Goal: Task Accomplishment & Management: Use online tool/utility

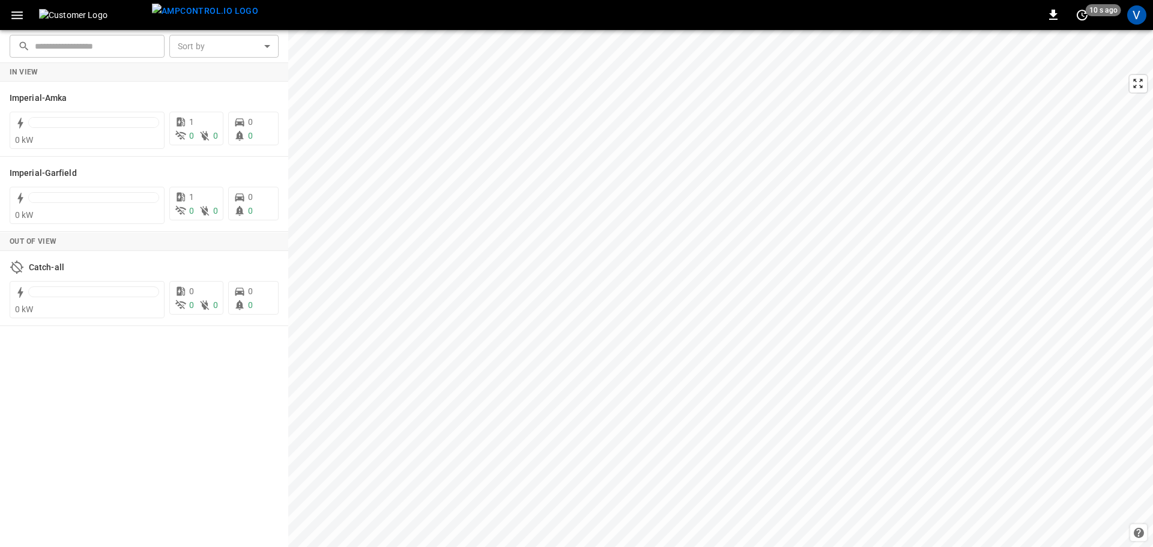
click at [22, 18] on icon "button" at bounding box center [16, 15] width 11 height 8
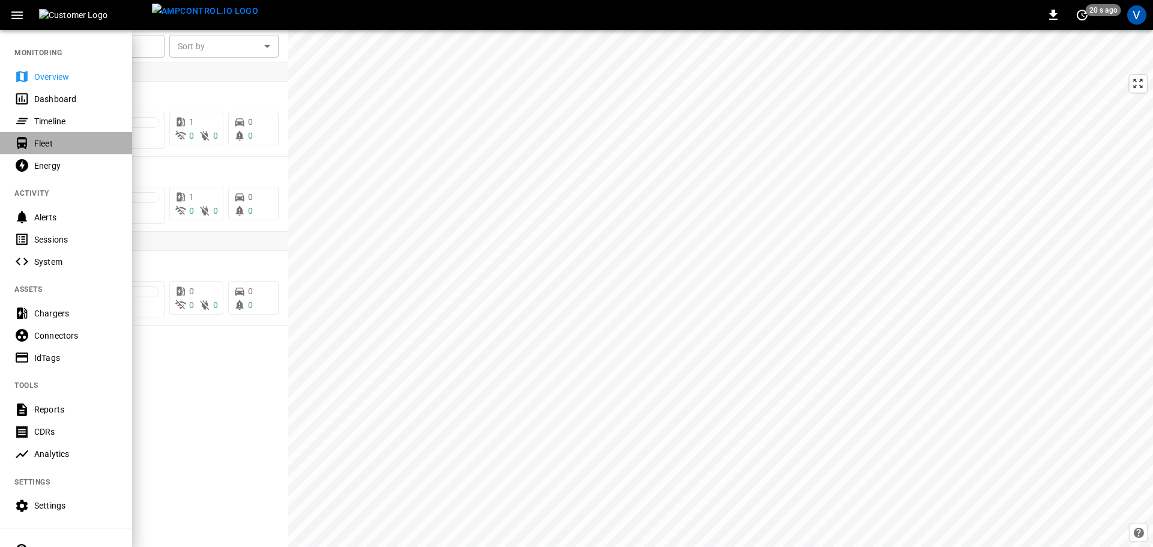
click at [44, 141] on div "Fleet" at bounding box center [75, 143] width 83 height 12
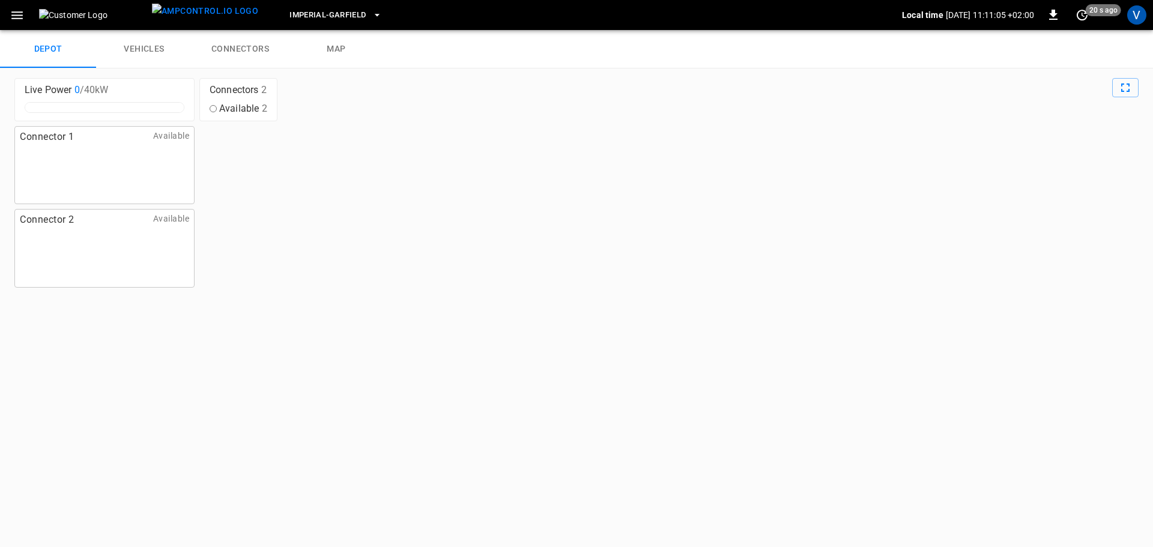
click at [150, 51] on link "vehicles" at bounding box center [144, 49] width 96 height 38
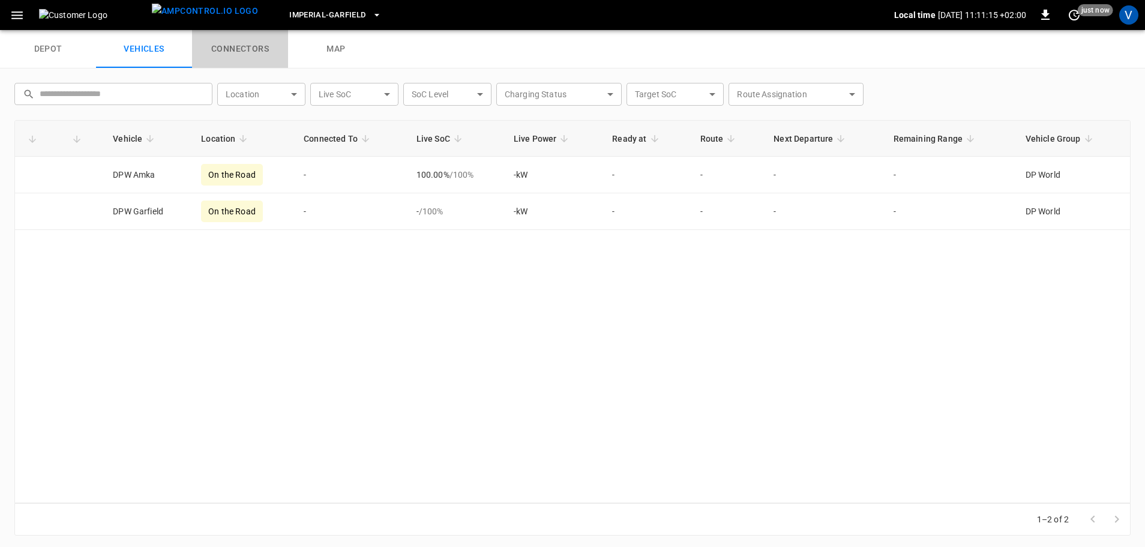
click at [231, 51] on link "connectors" at bounding box center [240, 49] width 96 height 38
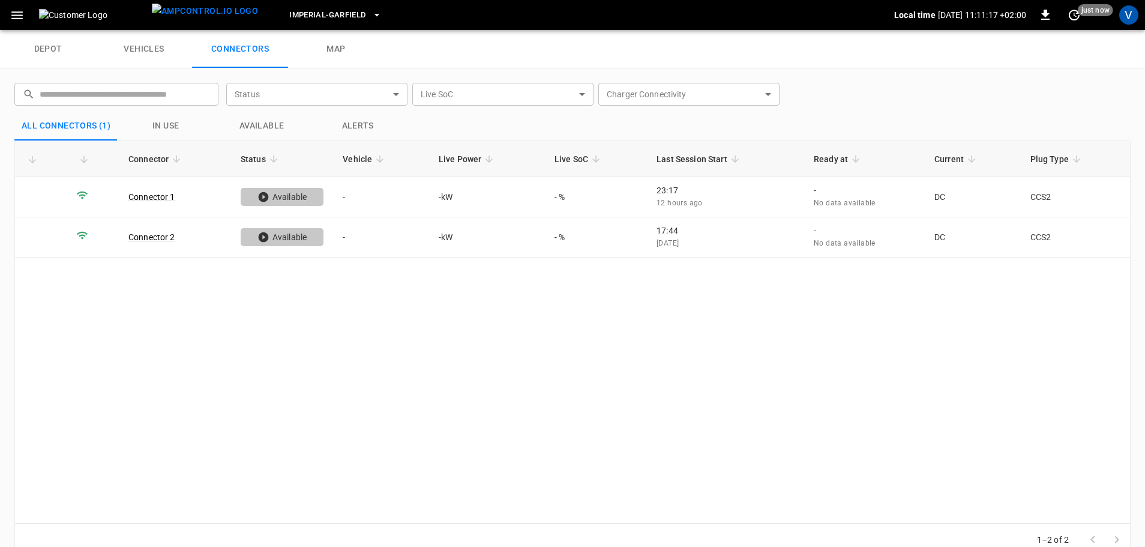
click at [14, 20] on icon "button" at bounding box center [17, 15] width 15 height 15
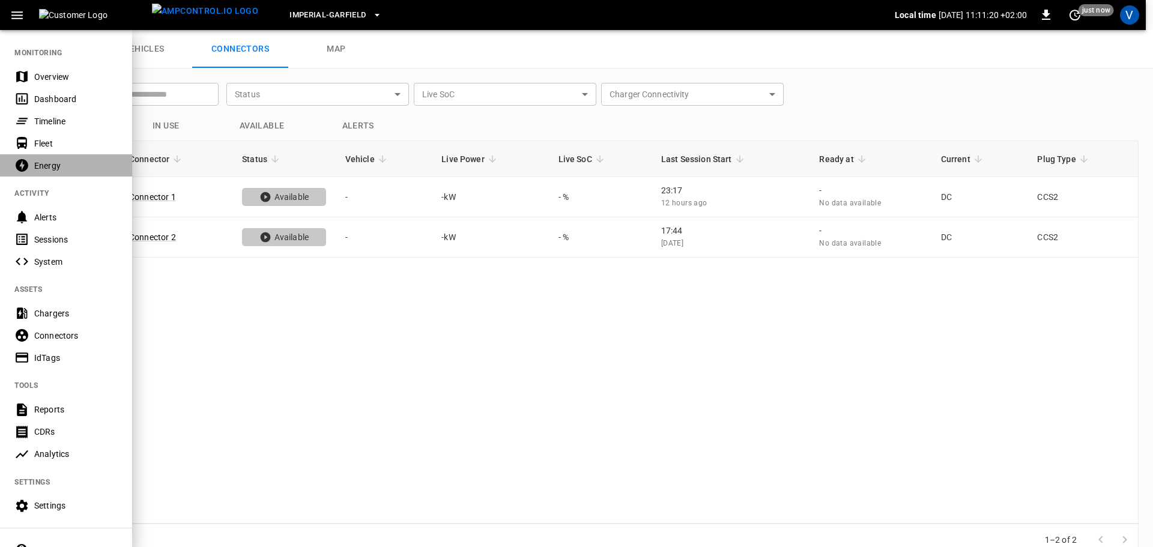
click at [44, 163] on div "Energy" at bounding box center [75, 166] width 83 height 12
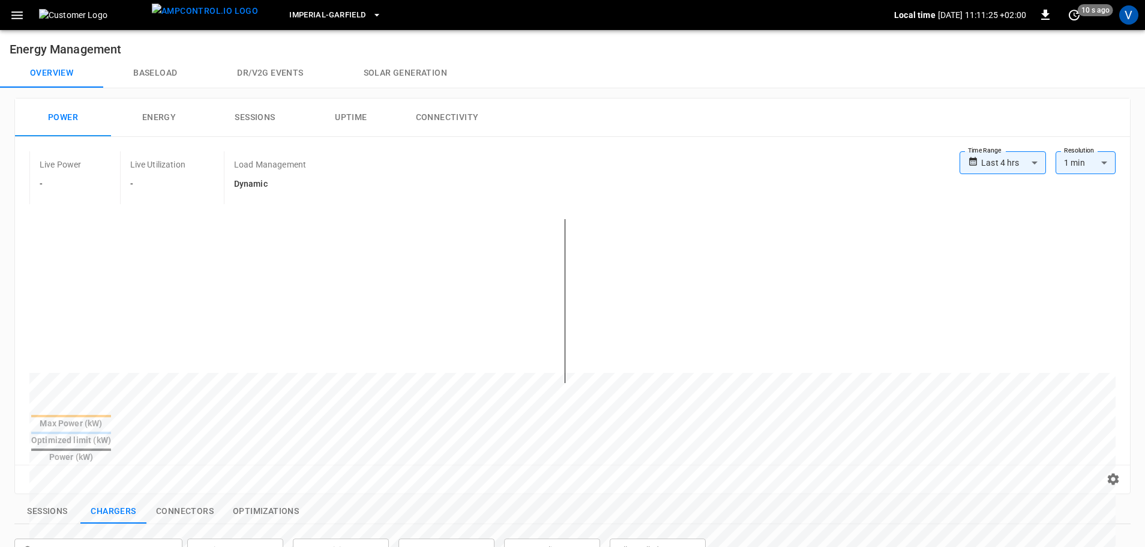
click at [255, 120] on button "Sessions" at bounding box center [255, 117] width 96 height 38
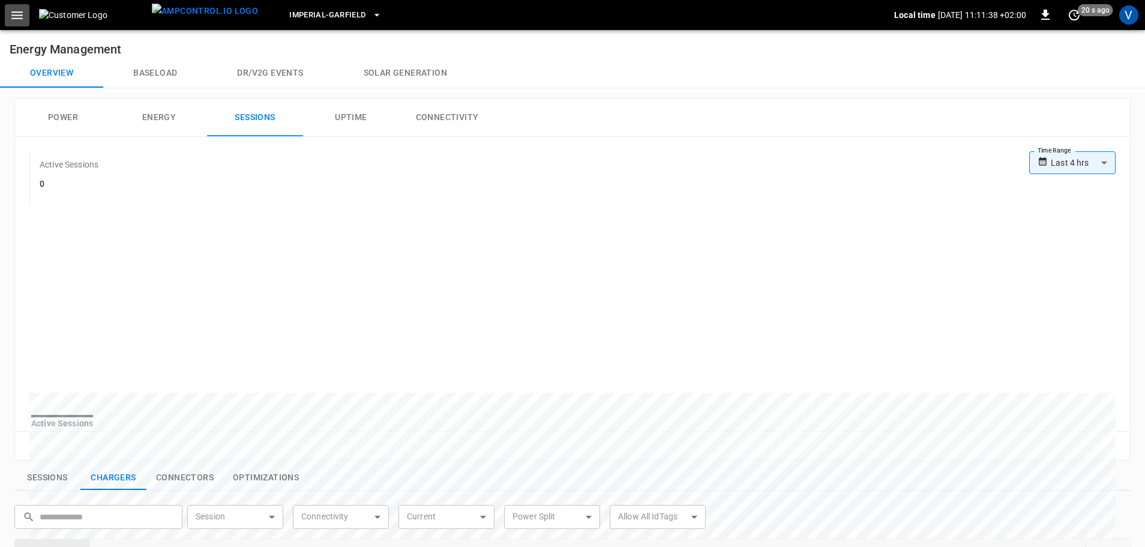
click at [20, 16] on icon "button" at bounding box center [16, 15] width 11 height 8
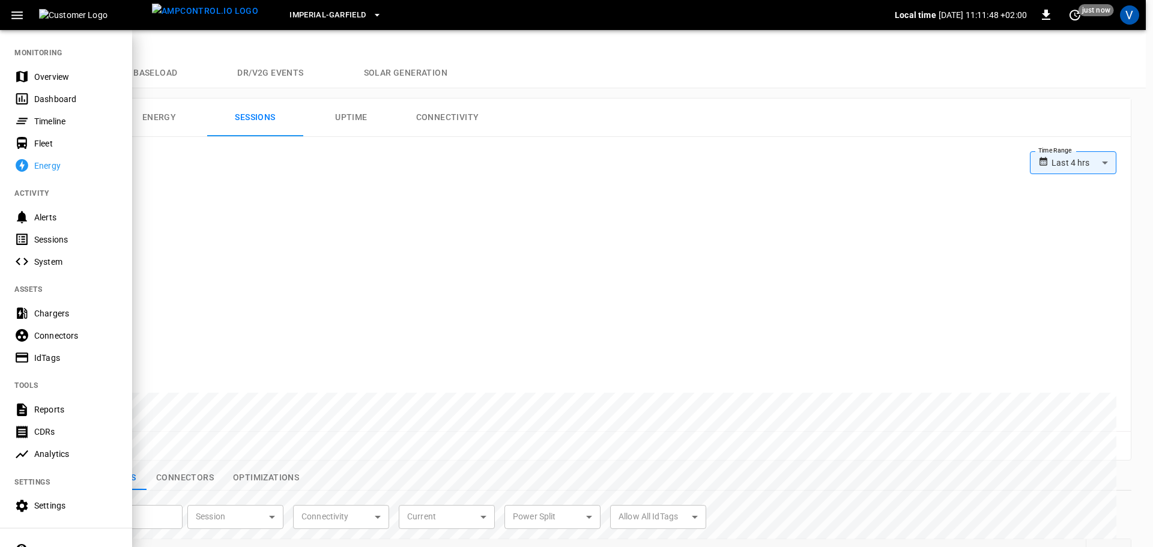
click at [44, 313] on div "Chargers" at bounding box center [75, 313] width 83 height 12
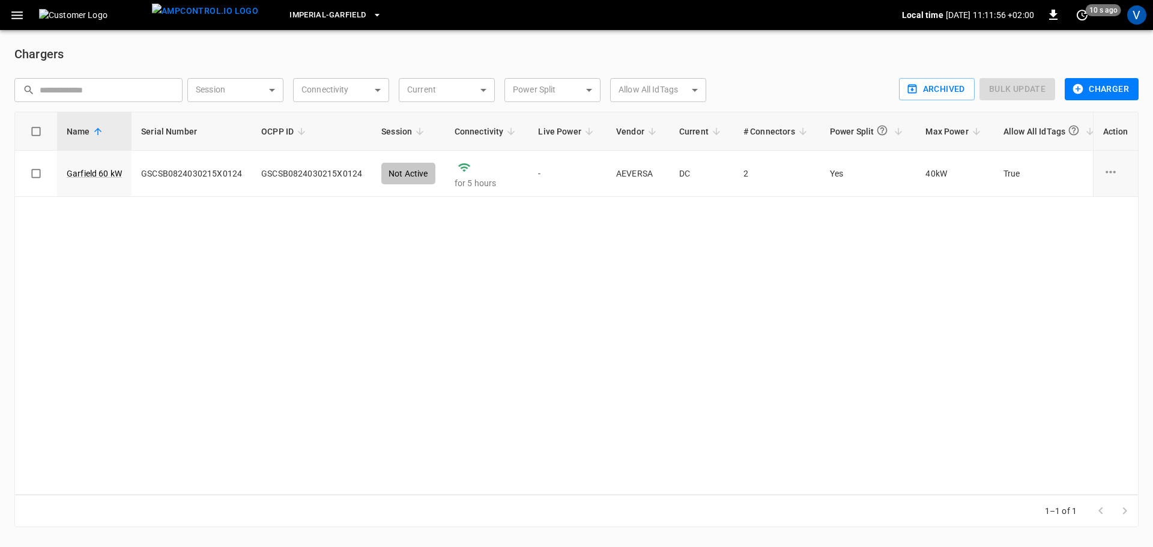
click at [20, 18] on icon "button" at bounding box center [17, 15] width 15 height 15
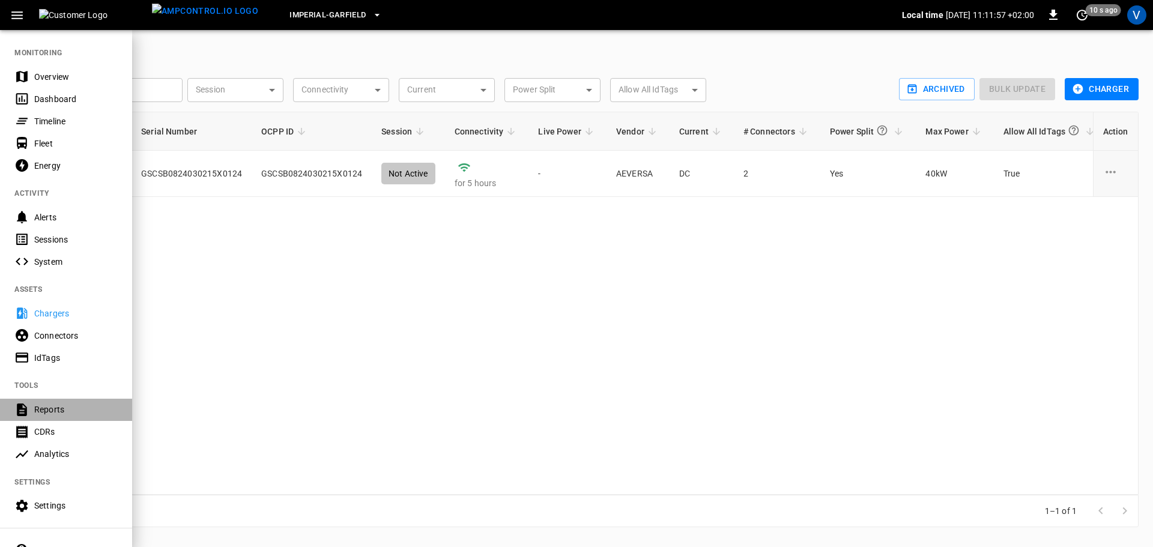
click at [41, 406] on div "Reports" at bounding box center [75, 409] width 83 height 12
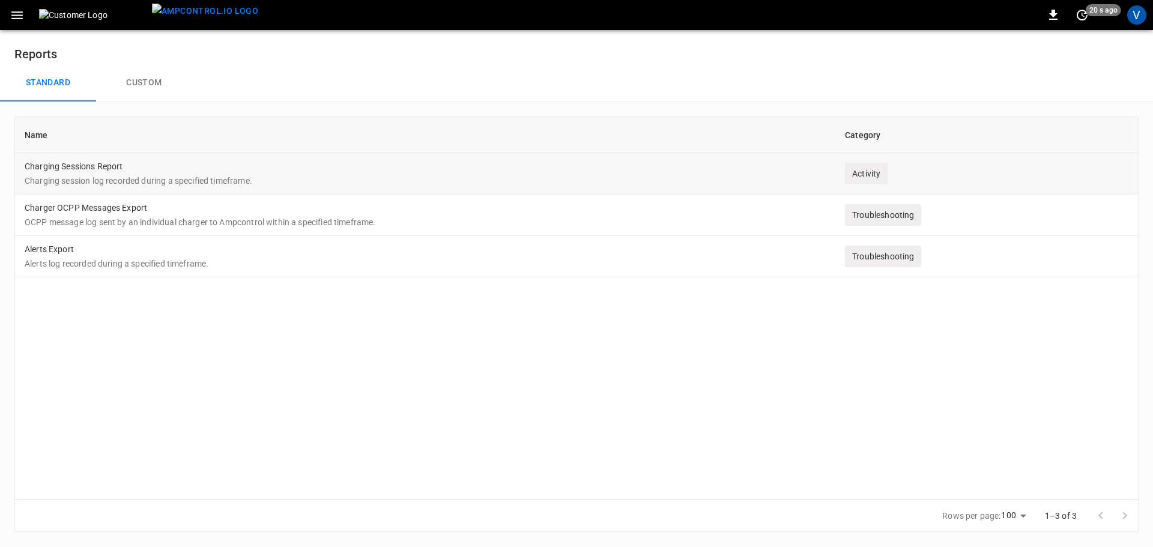
click at [98, 170] on td "Charging Sessions Report Charging session log recorded during a specified timef…" at bounding box center [425, 173] width 820 height 41
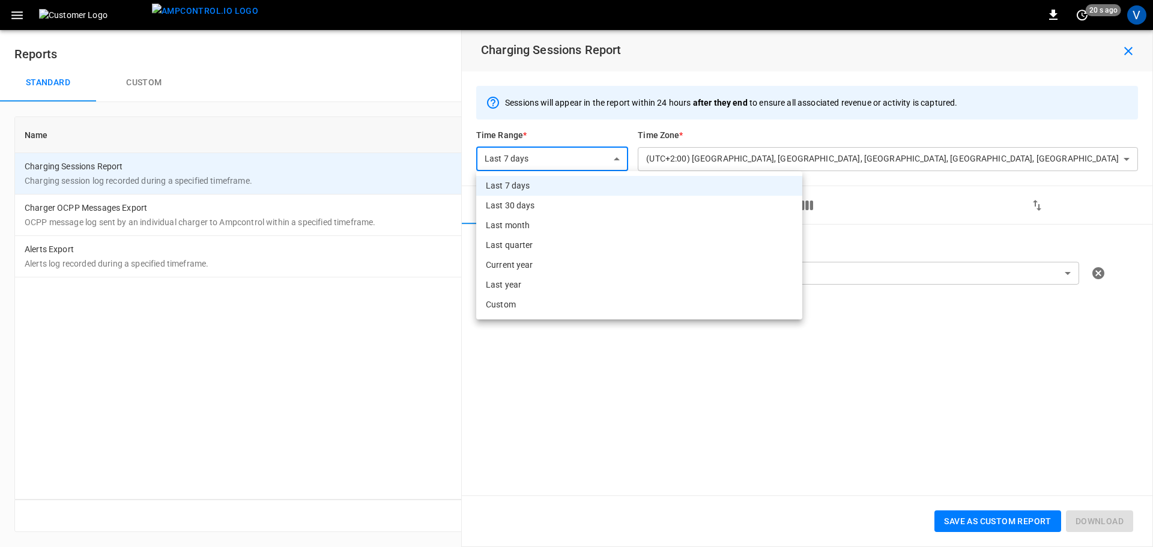
click at [795, 158] on body "**********" at bounding box center [576, 273] width 1153 height 546
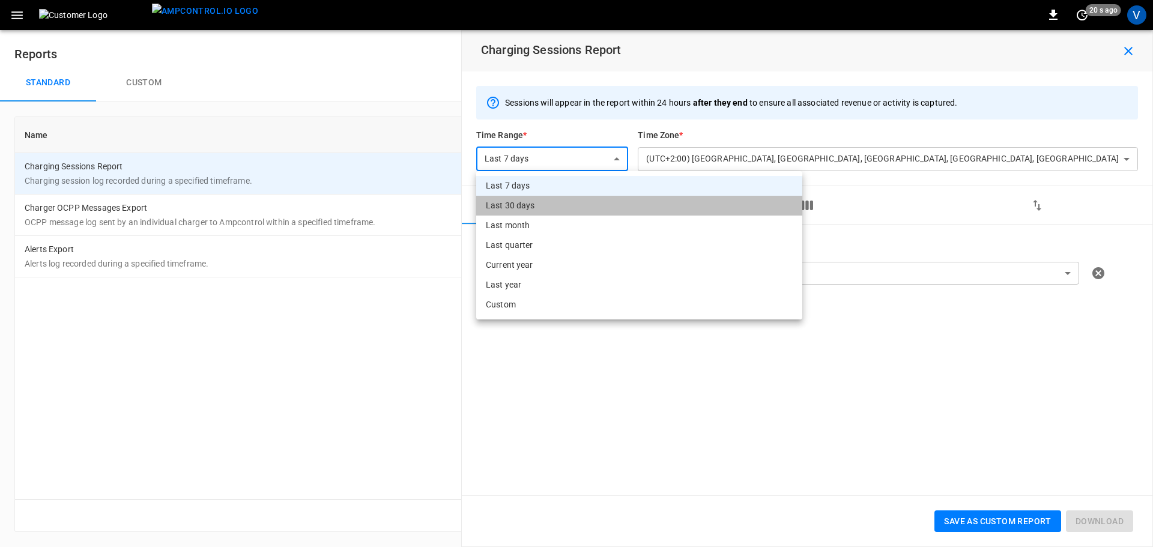
click at [613, 212] on li "Last 30 days" at bounding box center [639, 206] width 326 height 20
type input "**********"
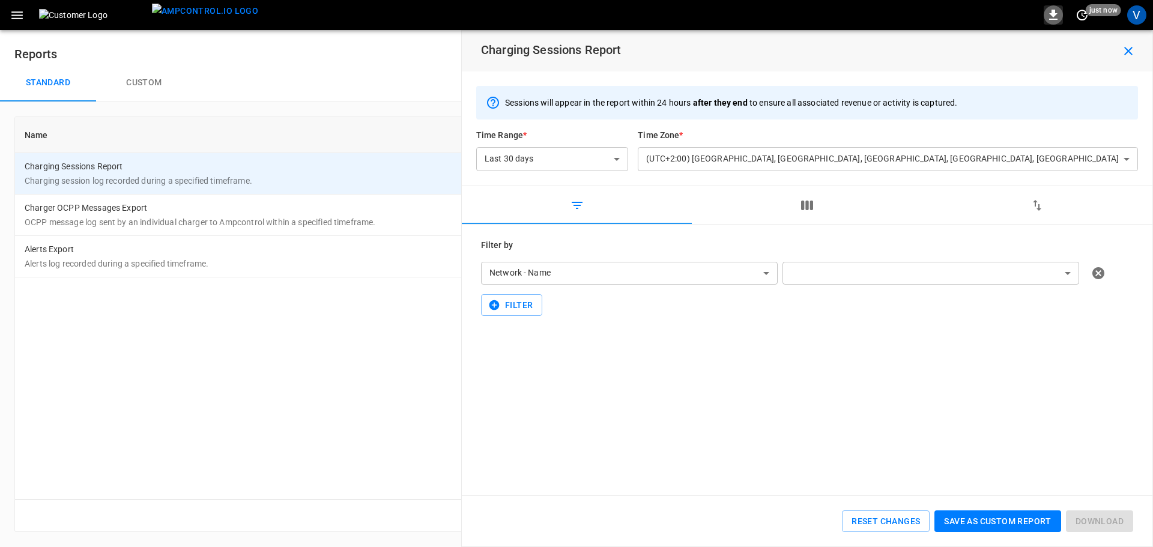
click at [1052, 11] on icon "button" at bounding box center [1053, 15] width 8 height 10
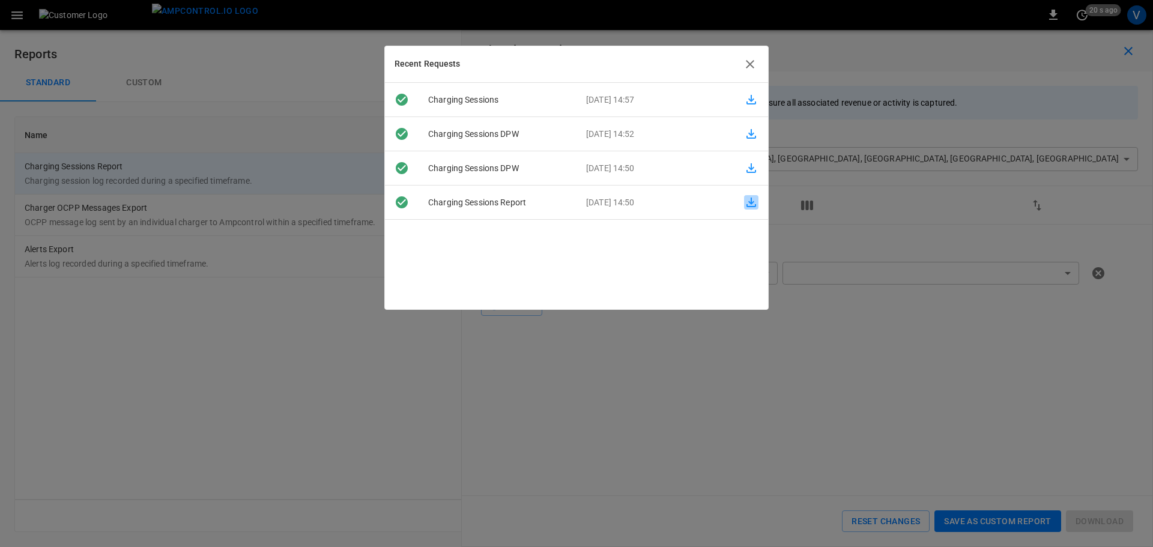
click at [744, 201] on icon "button" at bounding box center [751, 202] width 14 height 14
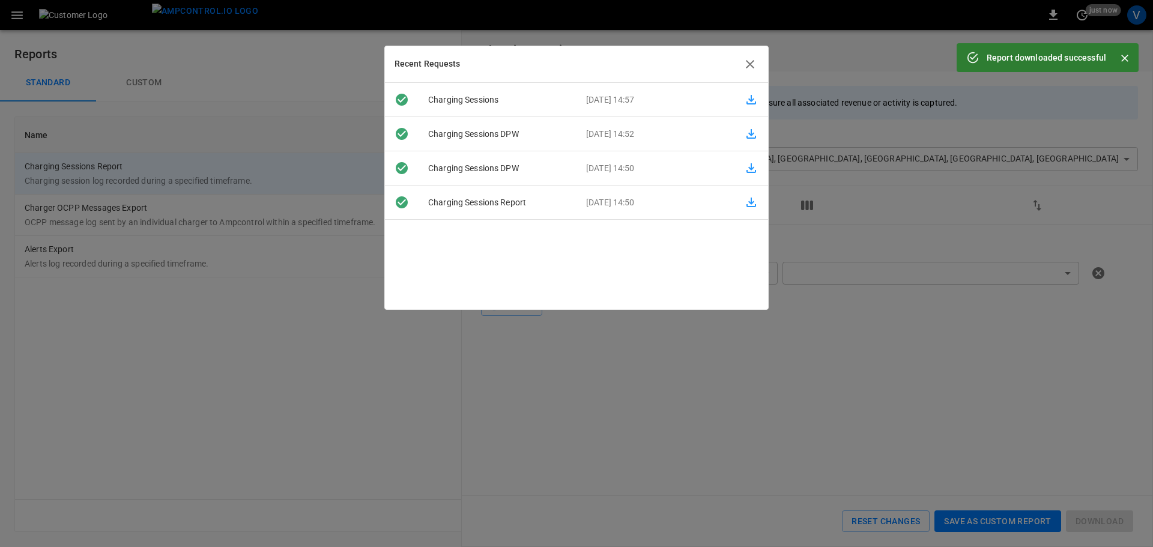
click at [750, 62] on icon "button" at bounding box center [750, 64] width 14 height 14
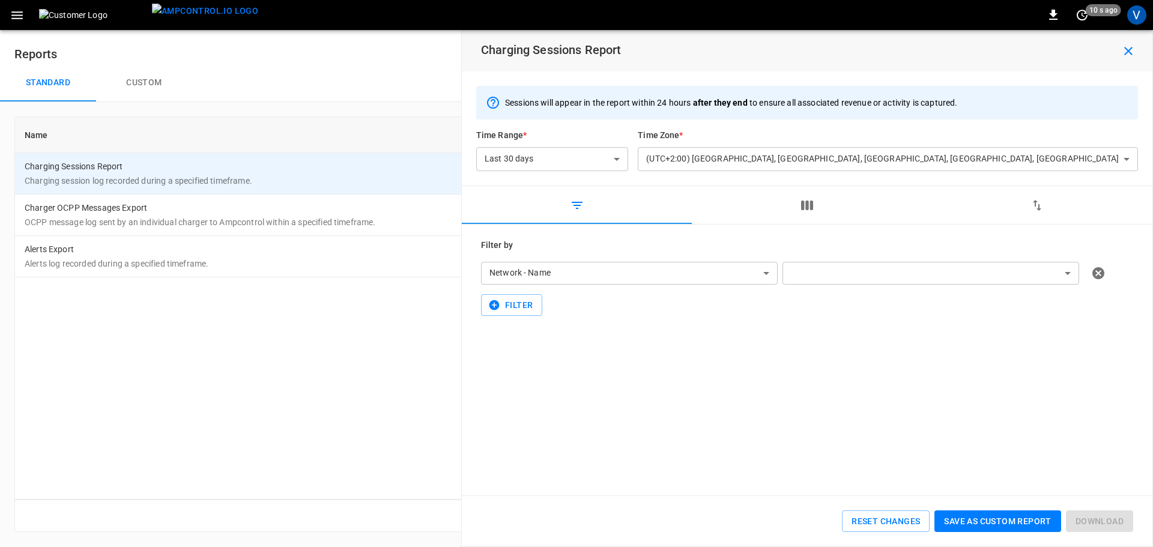
click at [20, 17] on icon "button" at bounding box center [17, 15] width 15 height 15
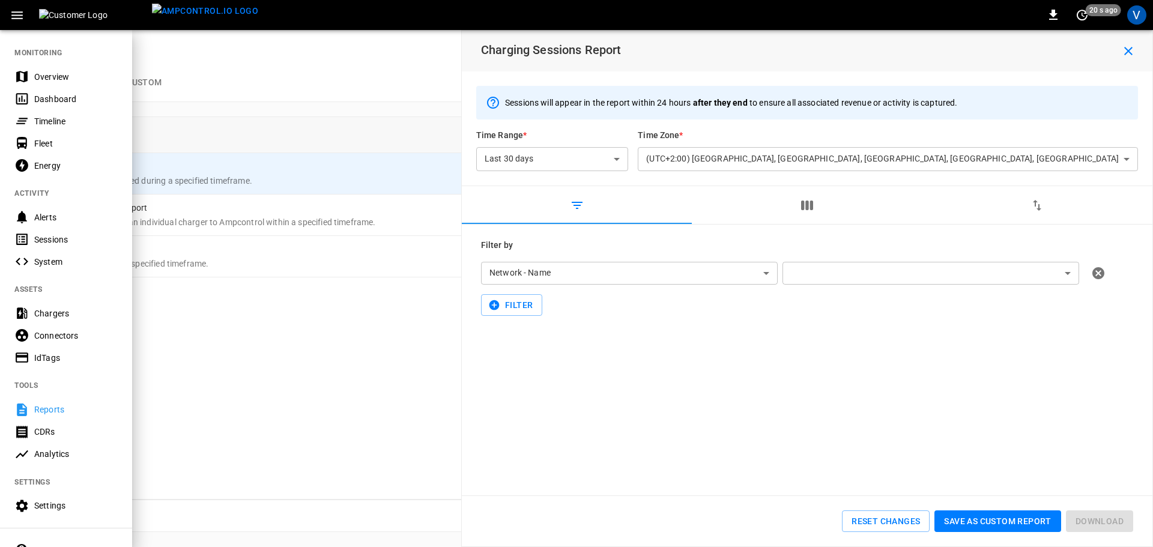
click at [38, 163] on div "Energy" at bounding box center [75, 166] width 83 height 12
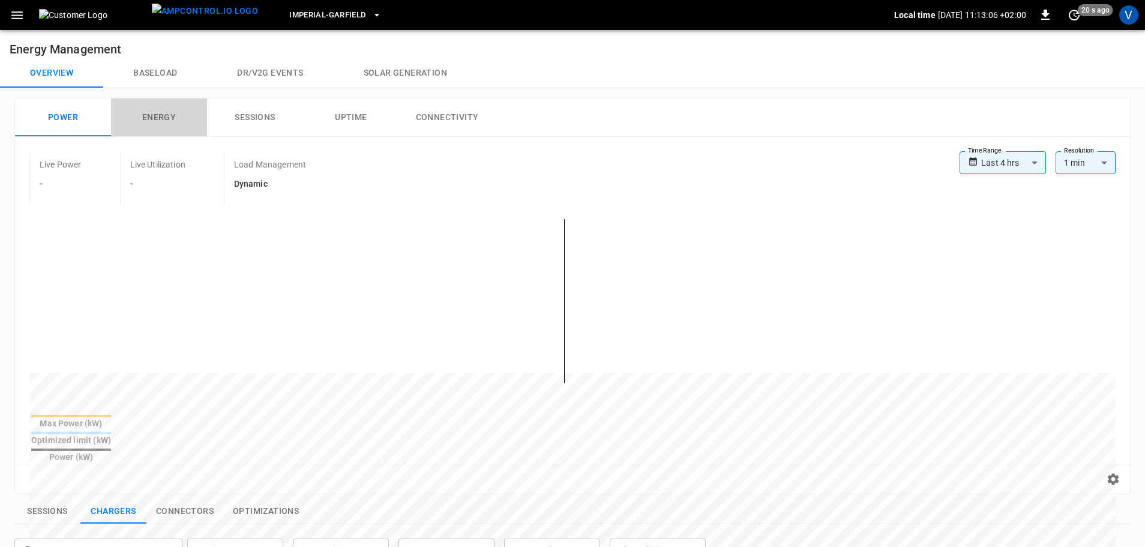
click at [158, 115] on button "Energy" at bounding box center [159, 117] width 96 height 38
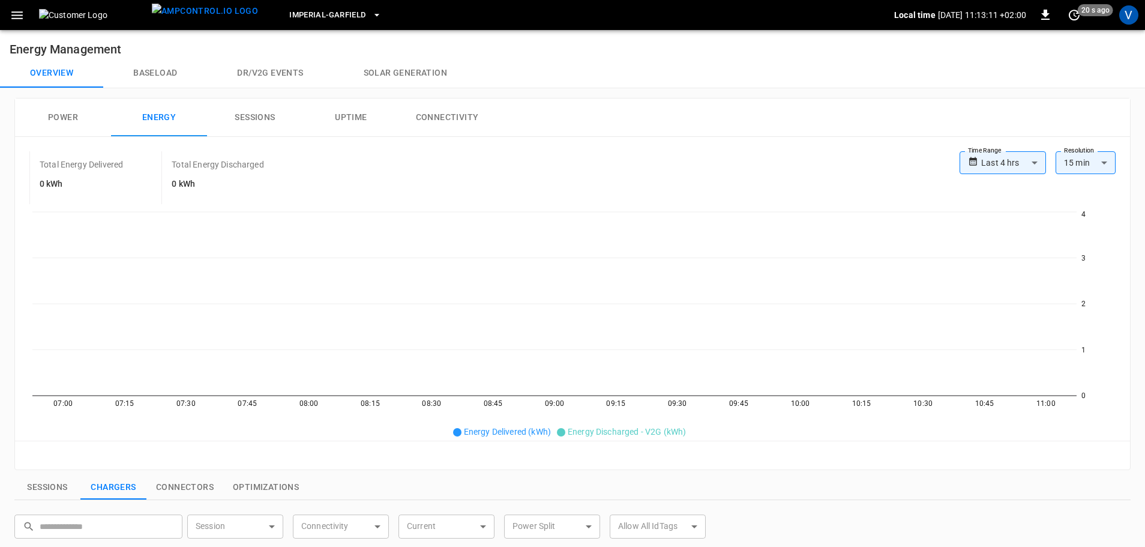
click at [264, 116] on button "Sessions" at bounding box center [255, 117] width 96 height 38
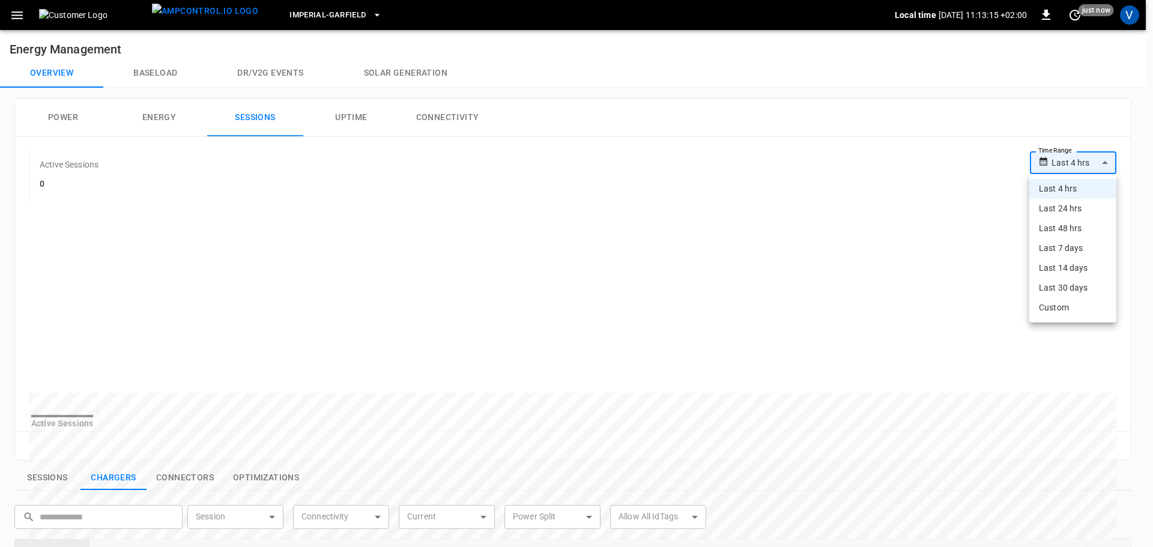
click at [1103, 160] on body "**********" at bounding box center [576, 481] width 1153 height 963
click at [1073, 285] on li "Last 30 days" at bounding box center [1072, 288] width 87 height 20
type input "**********"
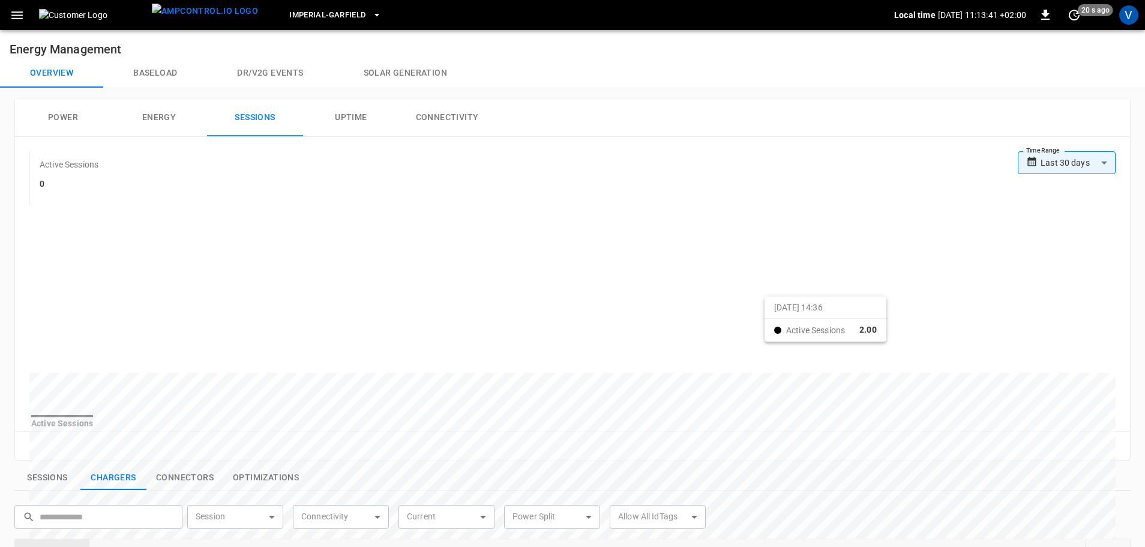
click at [71, 115] on button "Power" at bounding box center [63, 117] width 96 height 38
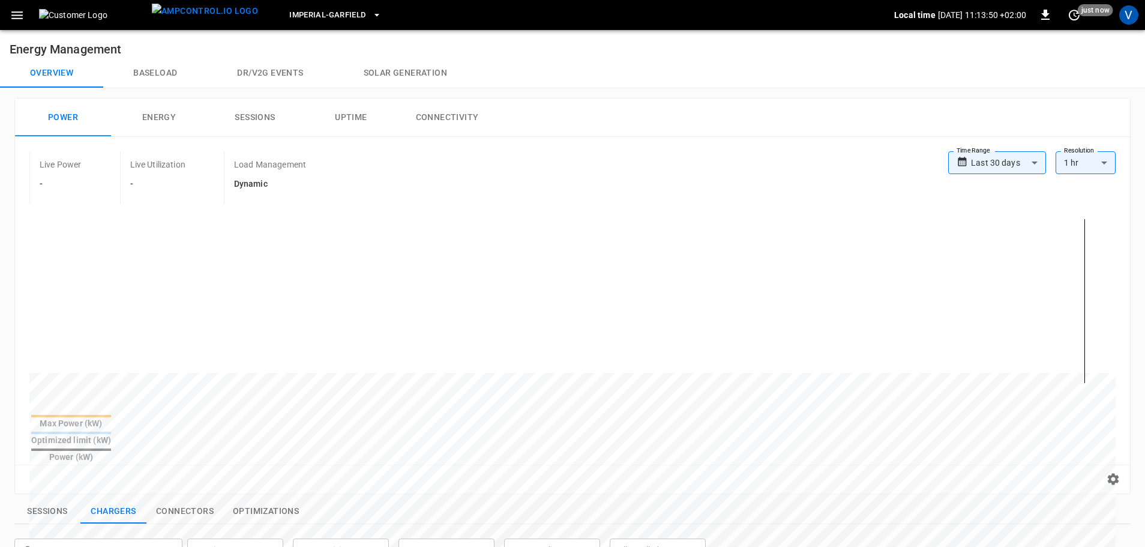
click at [170, 117] on button "Energy" at bounding box center [159, 117] width 96 height 38
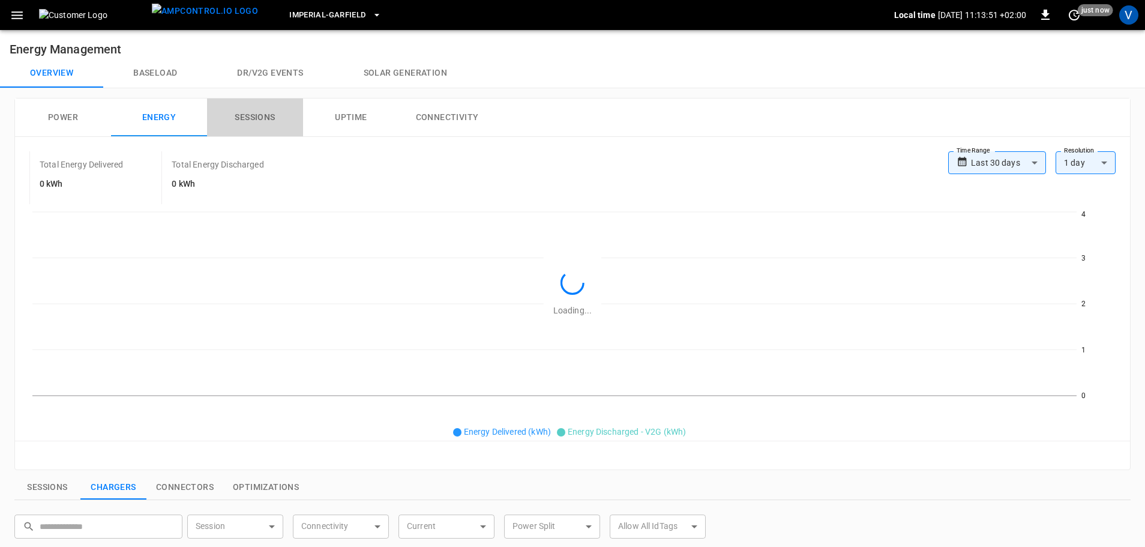
click at [252, 113] on button "Sessions" at bounding box center [255, 117] width 96 height 38
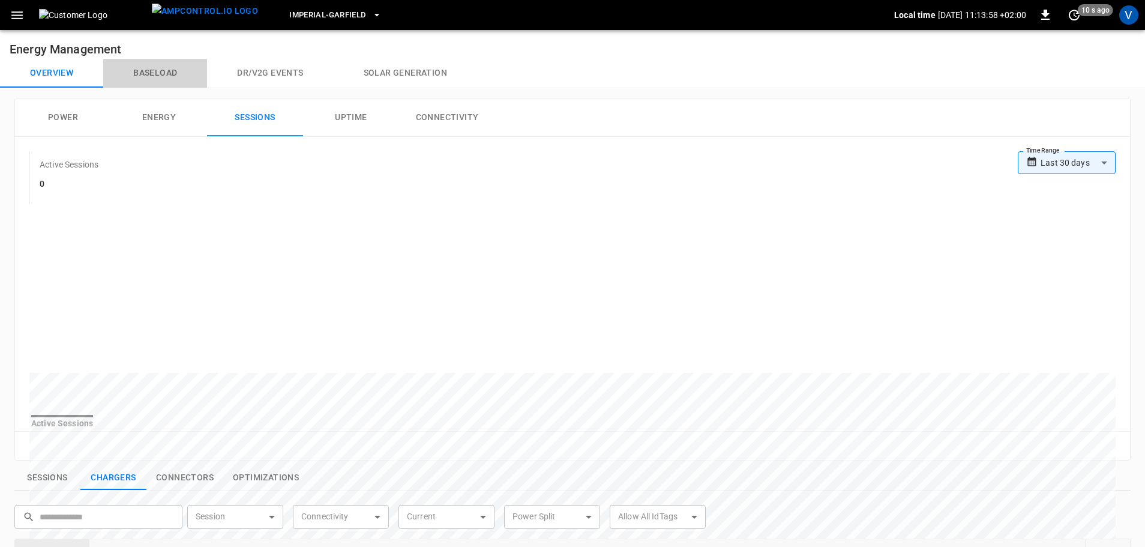
click at [151, 72] on button "Baseload" at bounding box center [155, 73] width 104 height 29
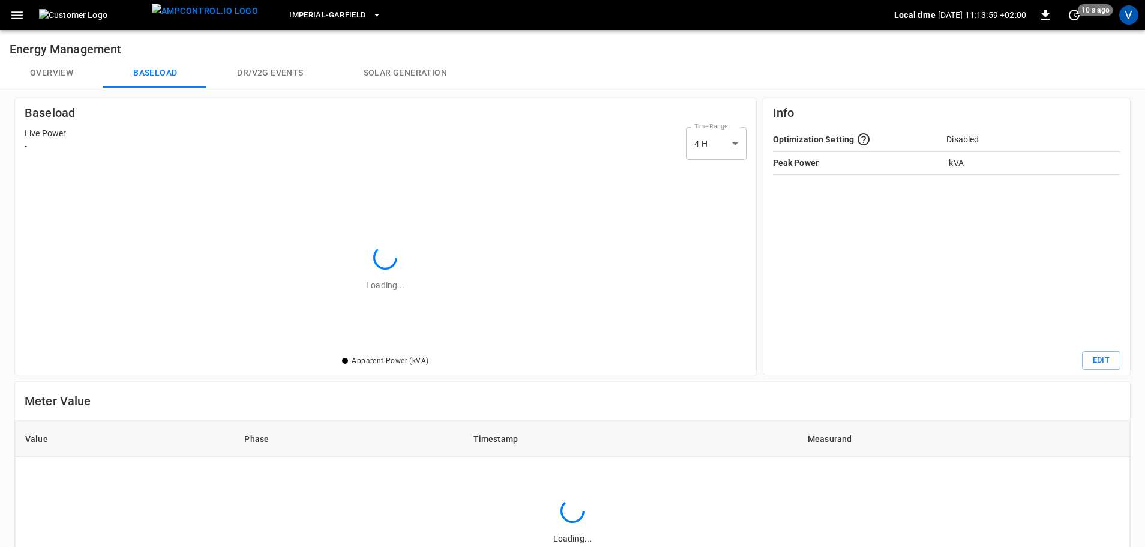
scroll to position [182, 714]
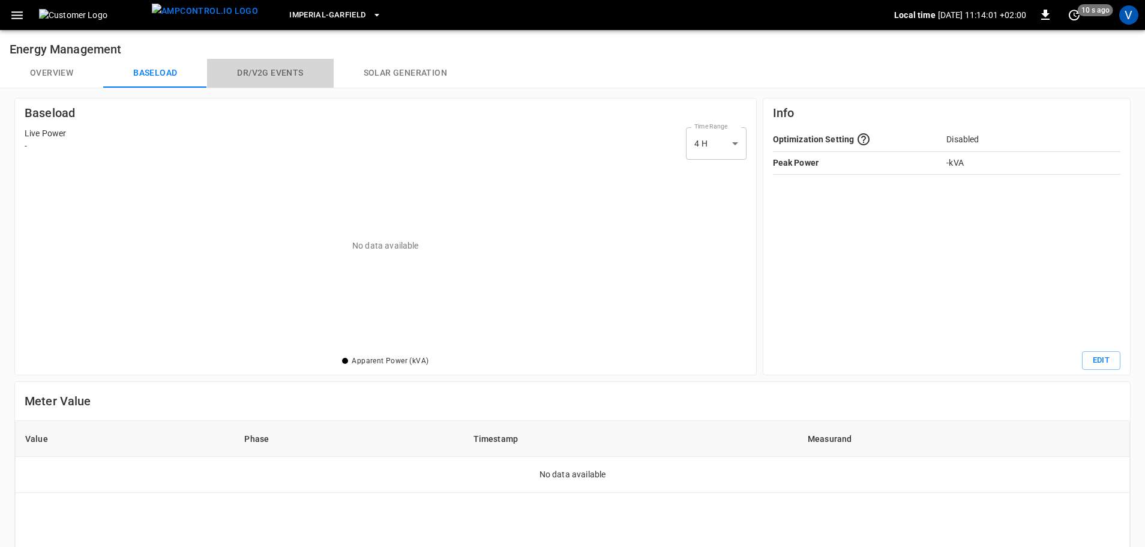
click at [268, 76] on button "Dr/V2G events" at bounding box center [270, 73] width 126 height 29
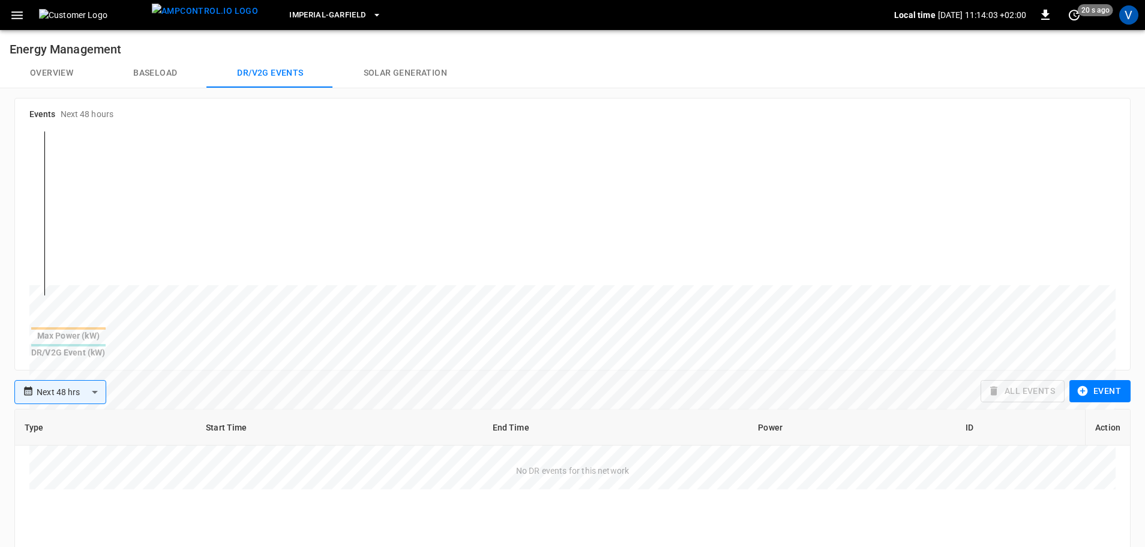
click at [396, 69] on button "Solar generation" at bounding box center [405, 73] width 143 height 29
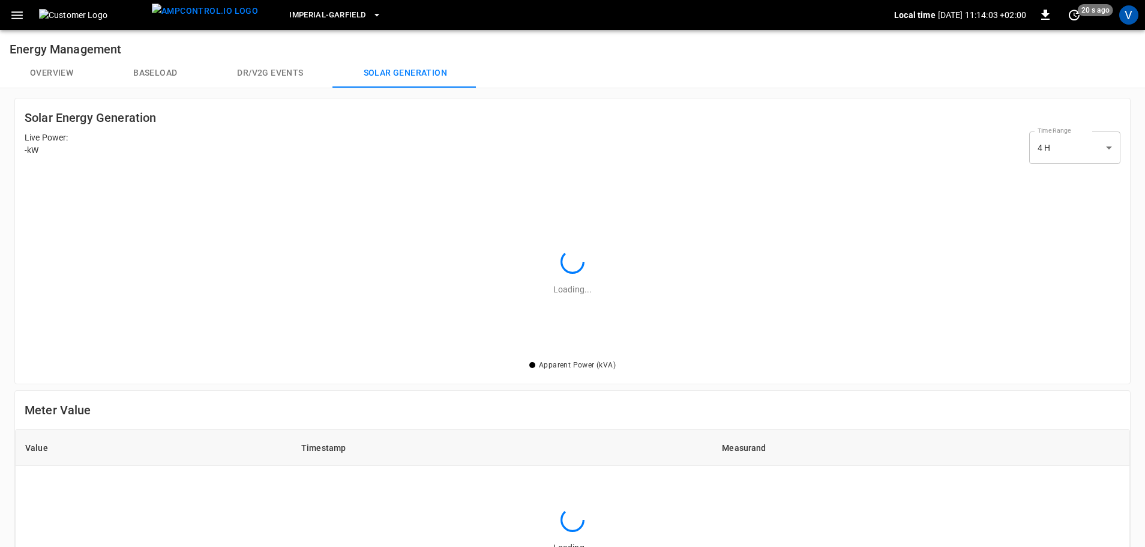
scroll to position [182, 1089]
click at [24, 16] on icon "button" at bounding box center [17, 15] width 15 height 15
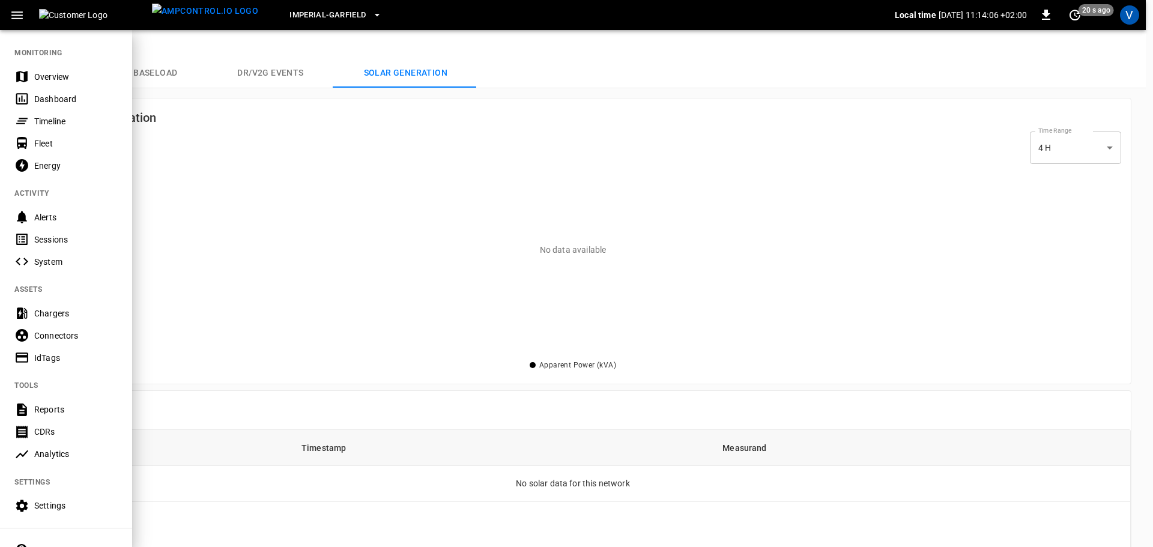
click at [52, 93] on div "Dashboard" at bounding box center [75, 99] width 83 height 12
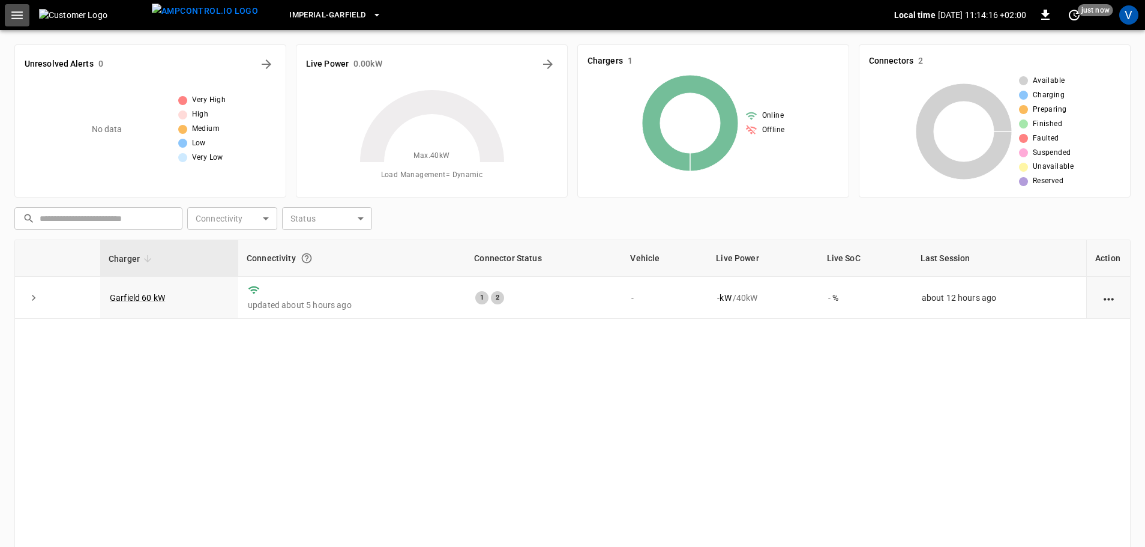
click at [20, 14] on icon "button" at bounding box center [17, 15] width 15 height 15
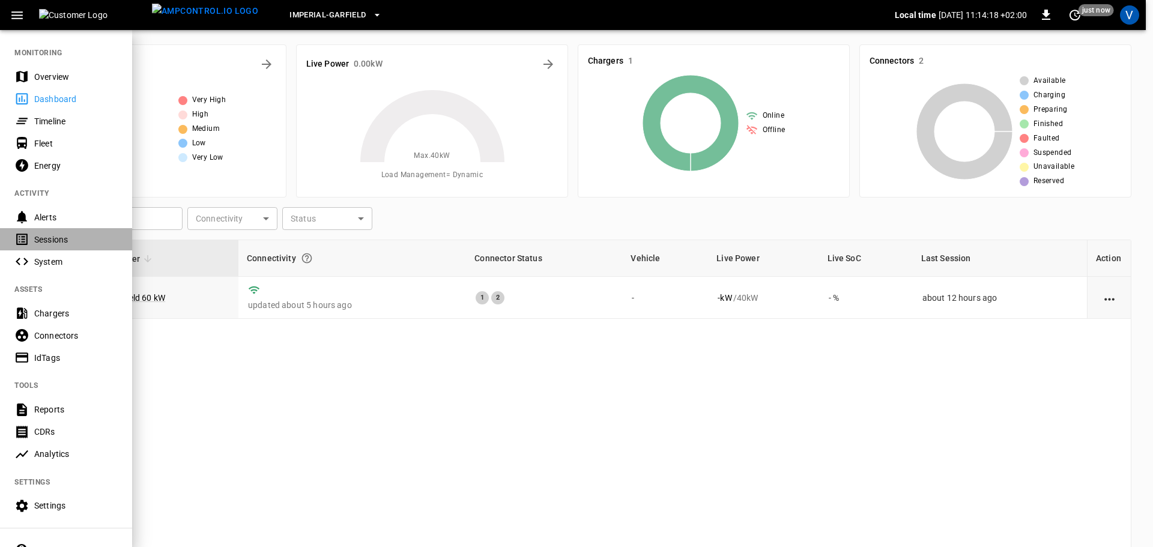
click at [50, 236] on div "Sessions" at bounding box center [75, 240] width 83 height 12
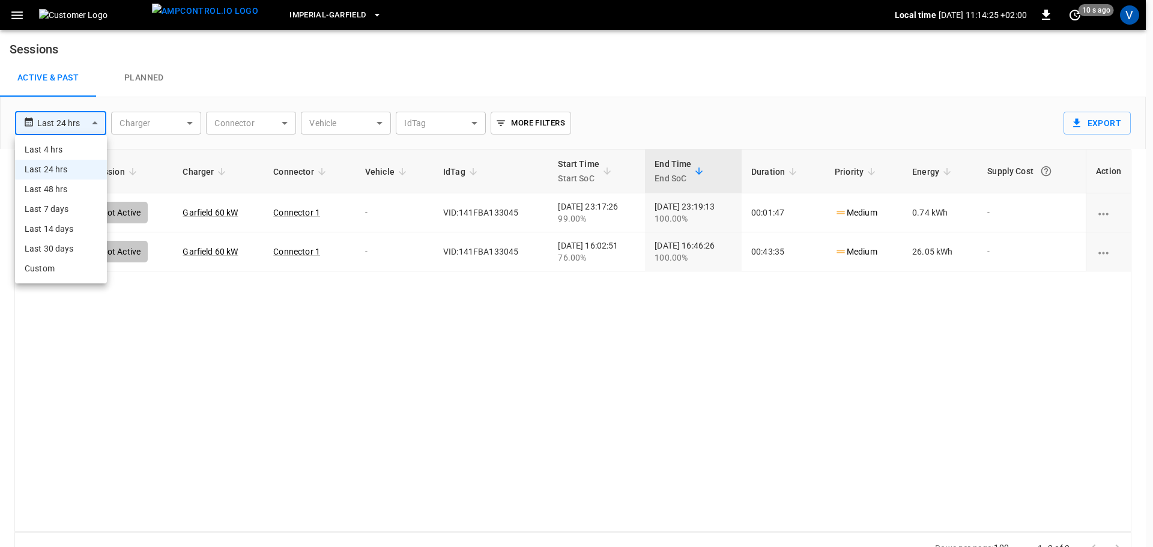
click at [93, 116] on body "**********" at bounding box center [576, 282] width 1153 height 564
click at [48, 243] on li "Last 30 days" at bounding box center [61, 249] width 92 height 20
type input "**********"
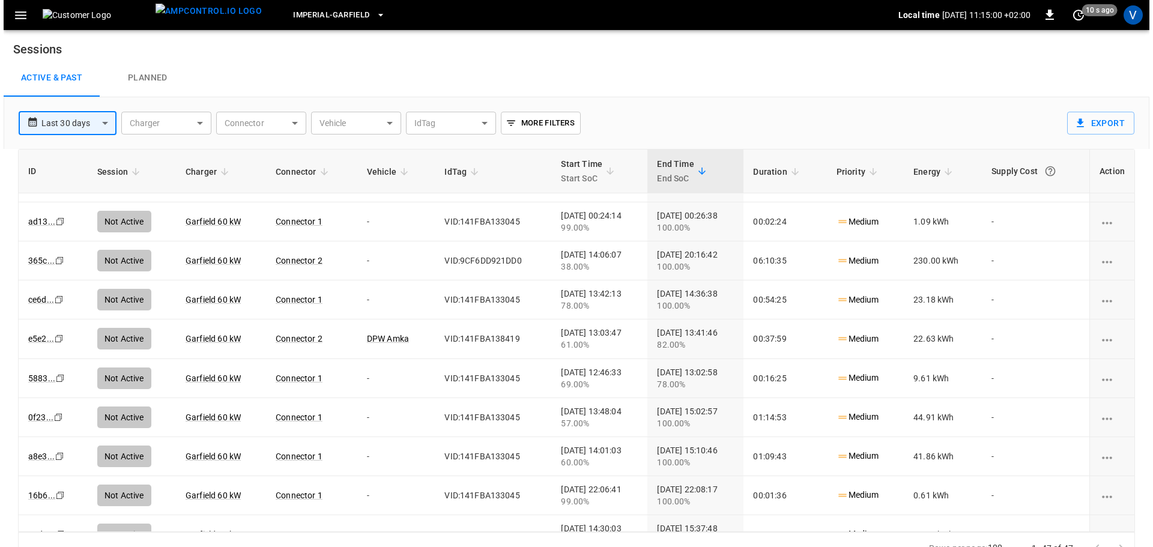
scroll to position [296, 0]
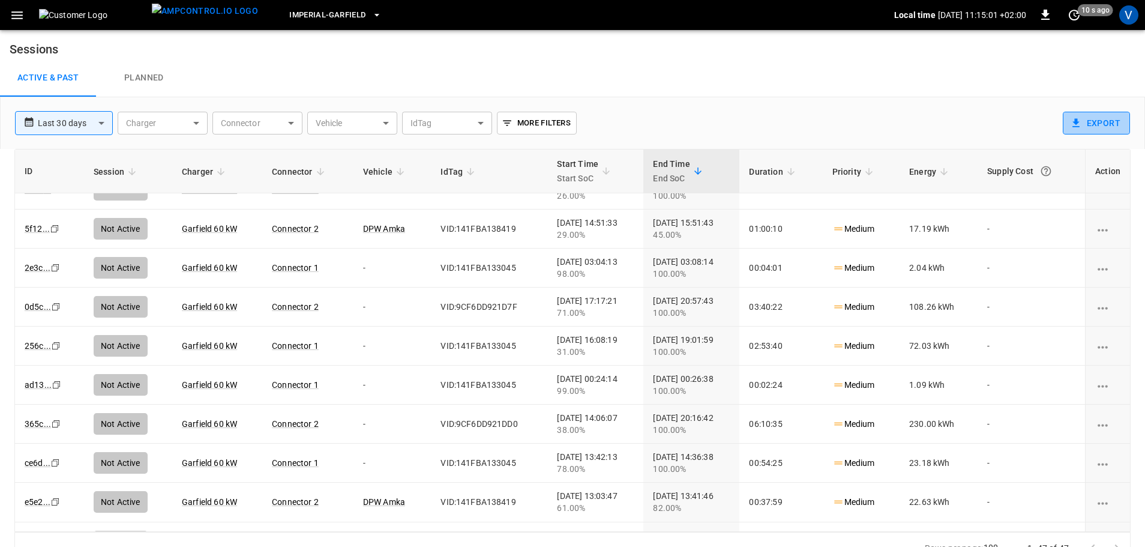
click at [1107, 122] on button "Export" at bounding box center [1096, 123] width 67 height 23
click at [1047, 14] on icon "button" at bounding box center [1045, 15] width 8 height 10
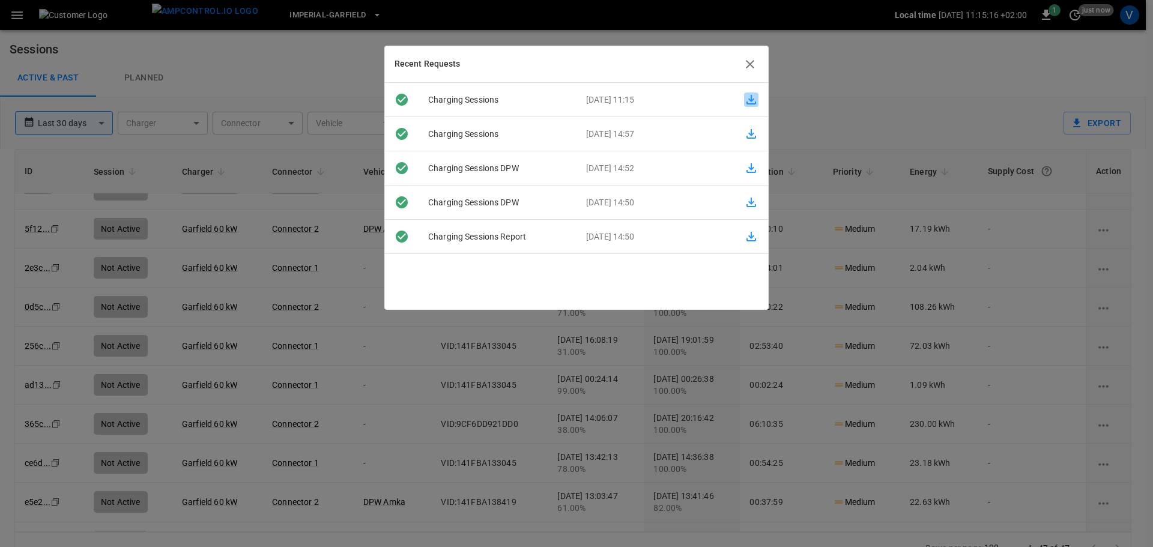
click at [746, 101] on icon "button" at bounding box center [751, 100] width 10 height 10
